Goal: Navigation & Orientation: Understand site structure

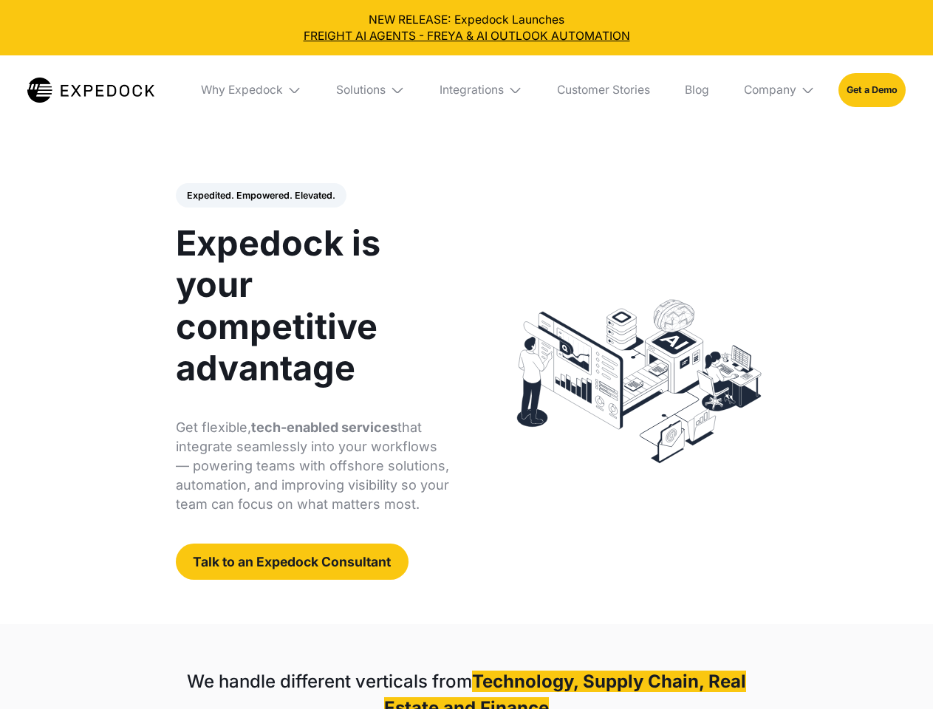
select select
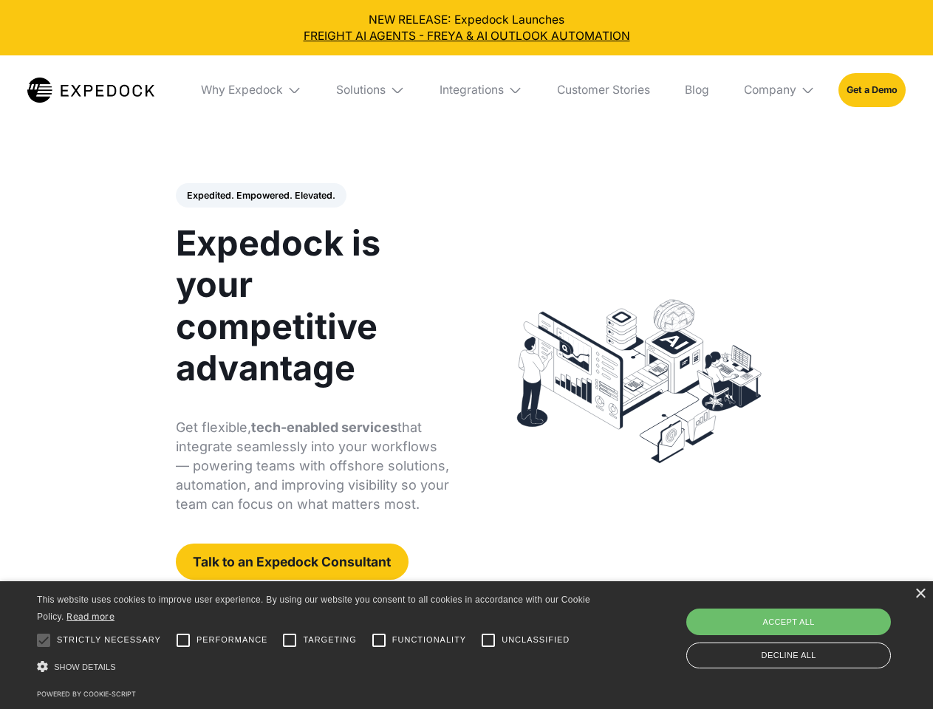
click at [466, 90] on div "Integrations" at bounding box center [472, 90] width 64 height 15
click at [252, 90] on div "Why Expedock" at bounding box center [242, 90] width 82 height 15
click at [372, 90] on div "Solutions" at bounding box center [348, 90] width 49 height 15
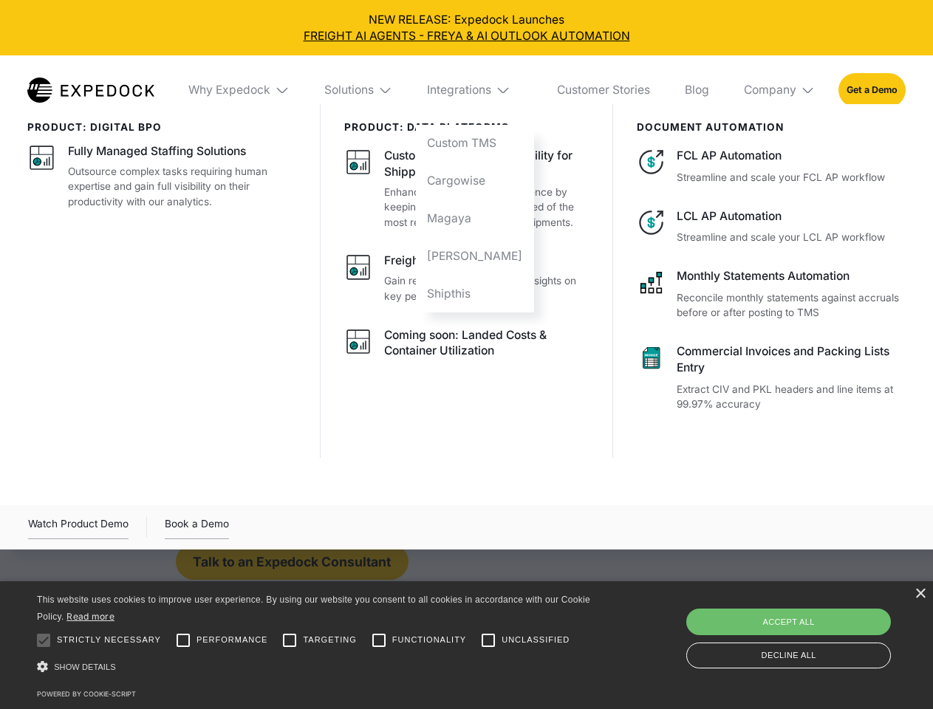
click at [482, 90] on div "Integrations" at bounding box center [459, 90] width 64 height 15
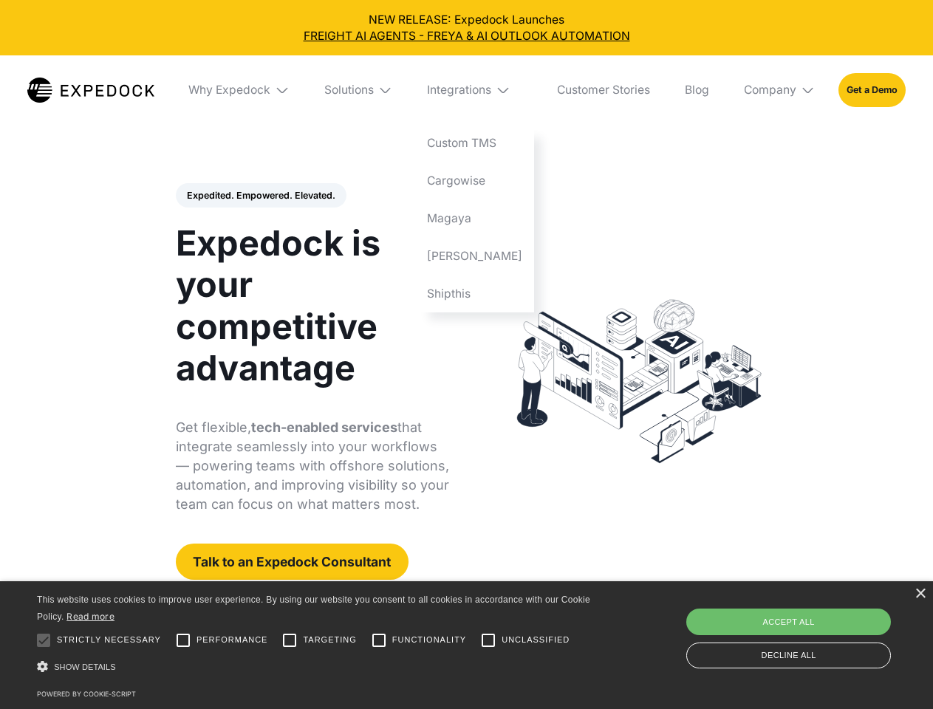
click at [780, 90] on div "Company" at bounding box center [770, 90] width 52 height 15
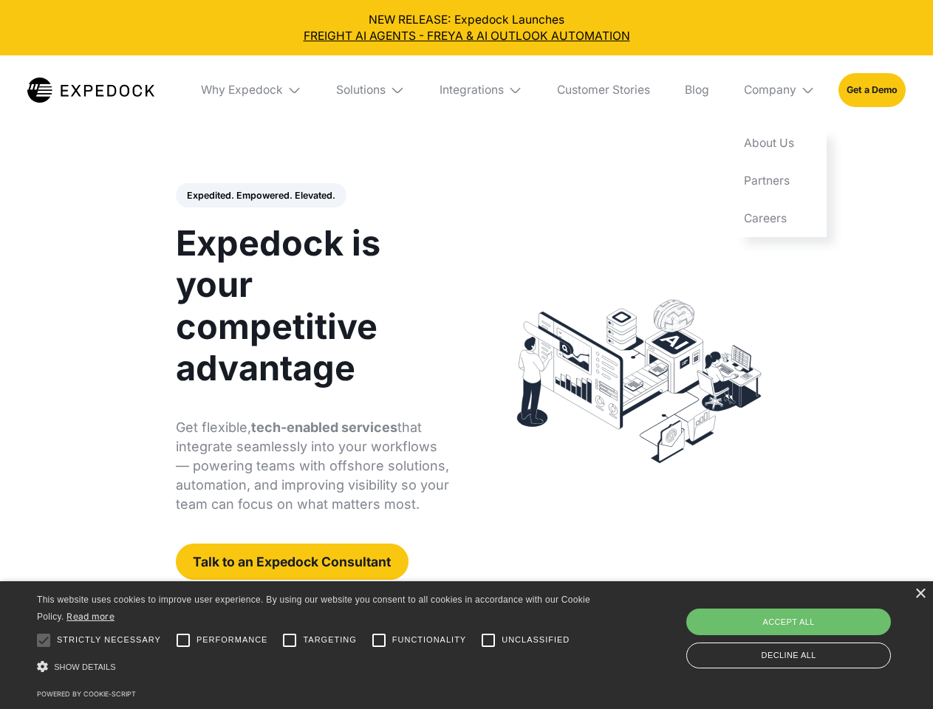
click at [260, 196] on div "Expedited. Empowered. Elevated. Automate Freight Document Extraction at 99.97% …" at bounding box center [313, 381] width 274 height 397
click at [44, 640] on div at bounding box center [44, 641] width 30 height 30
click at [183, 640] on input "Performance" at bounding box center [183, 641] width 30 height 30
checkbox input "true"
click at [290, 640] on input "Targeting" at bounding box center [290, 641] width 30 height 30
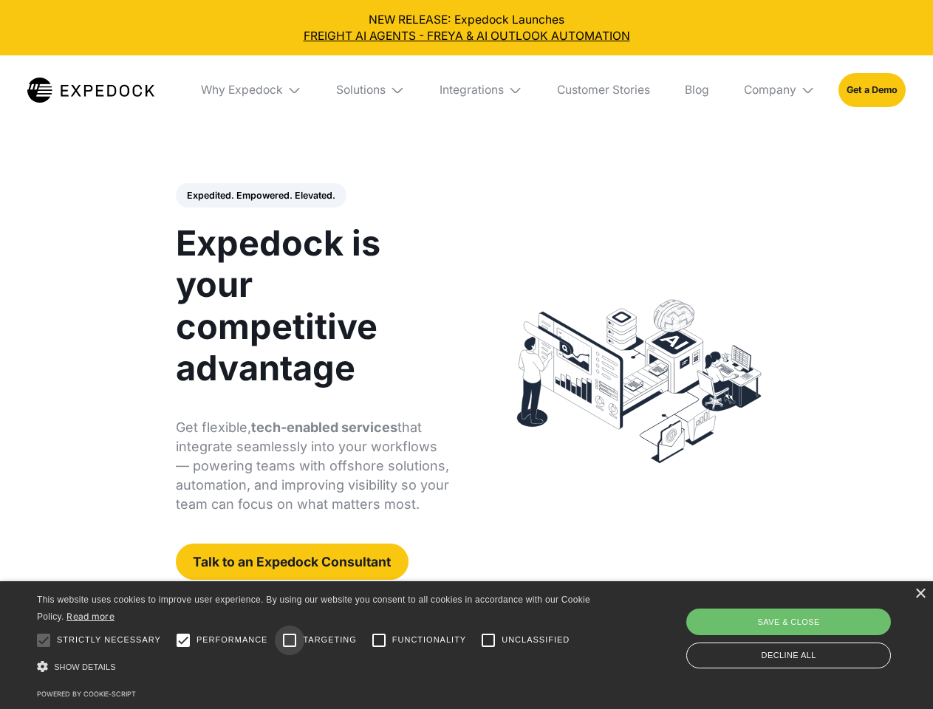
checkbox input "true"
click at [379, 640] on input "Functionality" at bounding box center [379, 641] width 30 height 30
checkbox input "true"
